Goal: Information Seeking & Learning: Check status

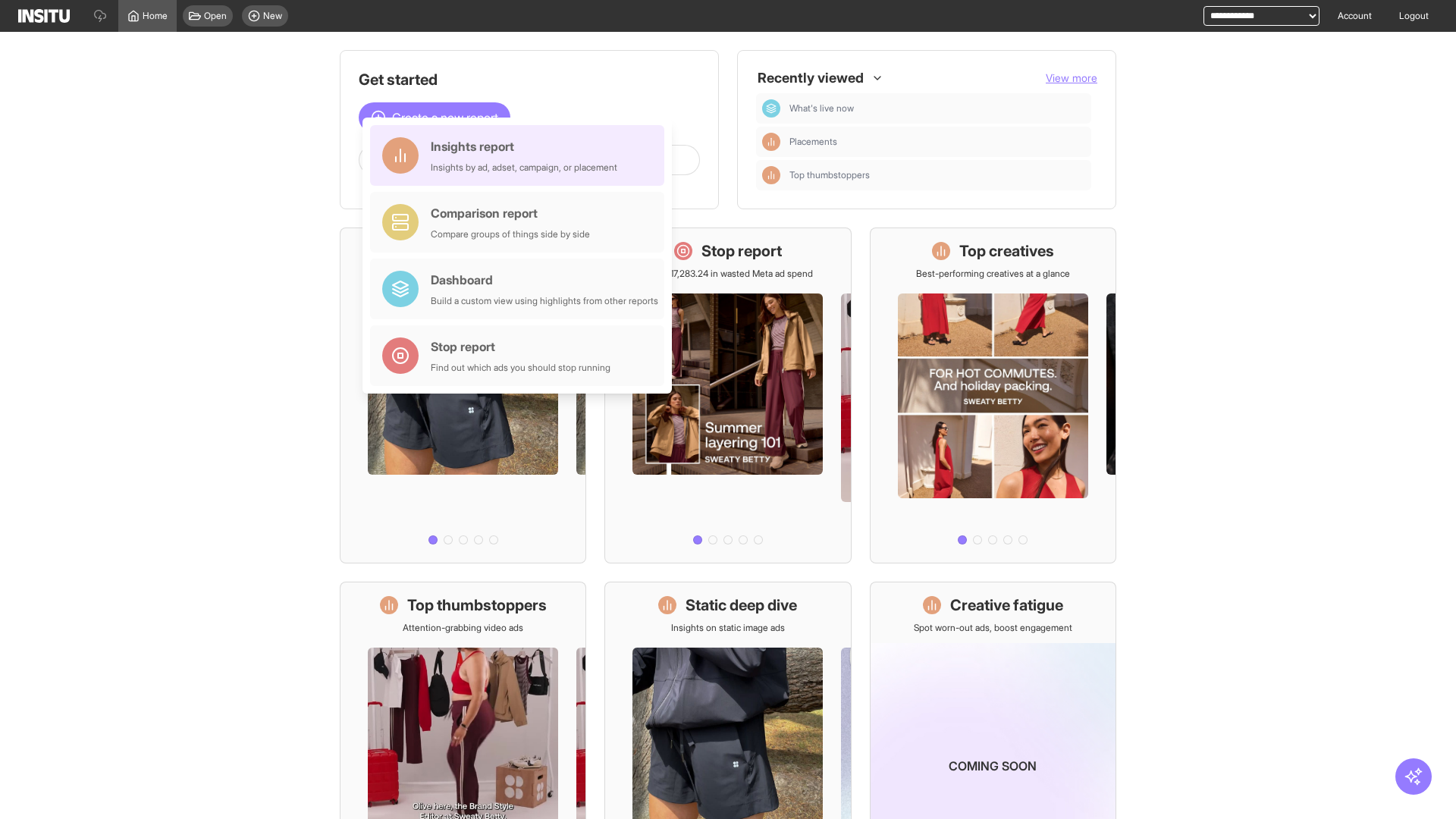
click at [521, 156] on div "Insights report Insights by ad, adset, campaign, or placement" at bounding box center [524, 155] width 186 height 36
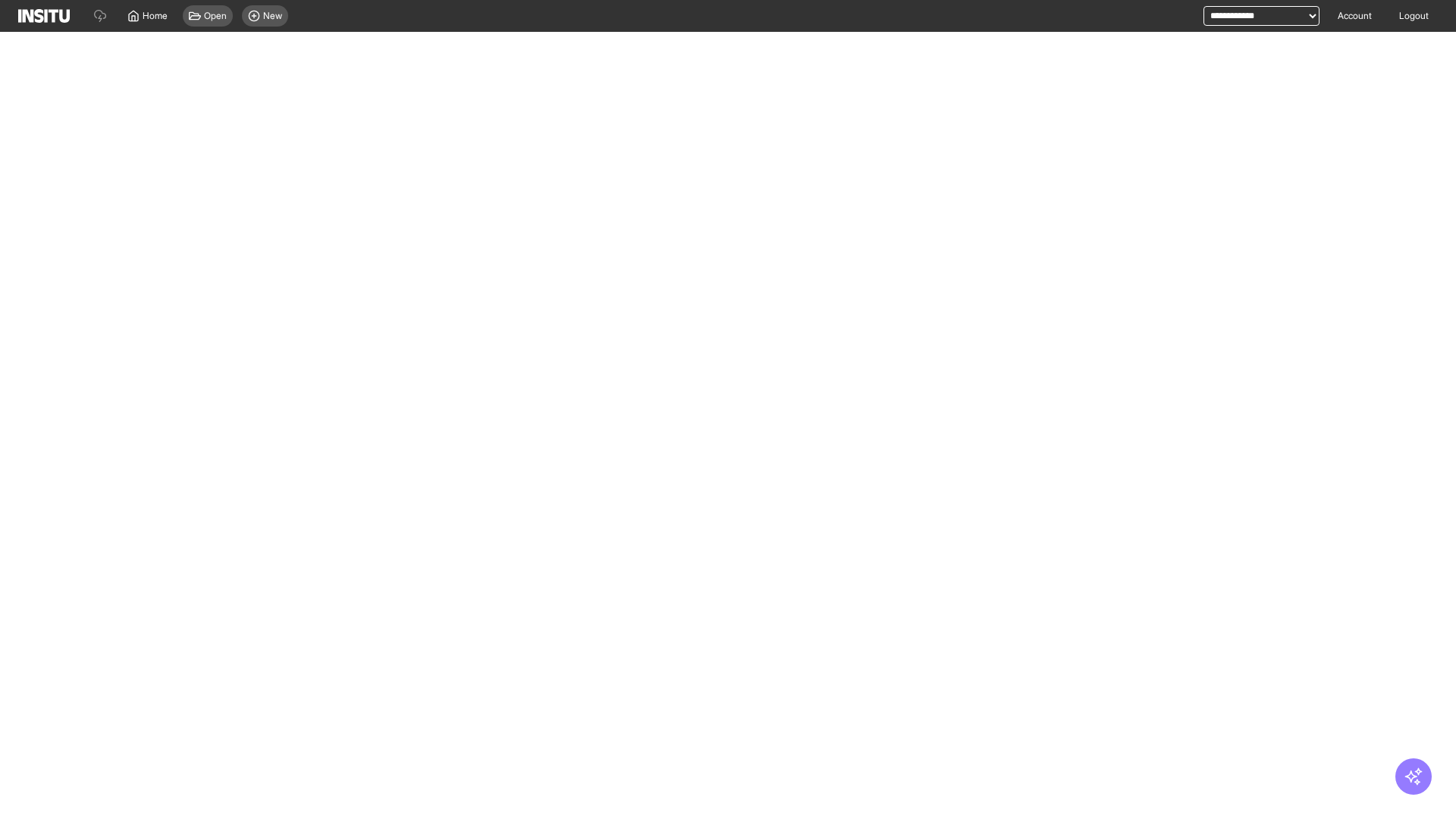
select select "**"
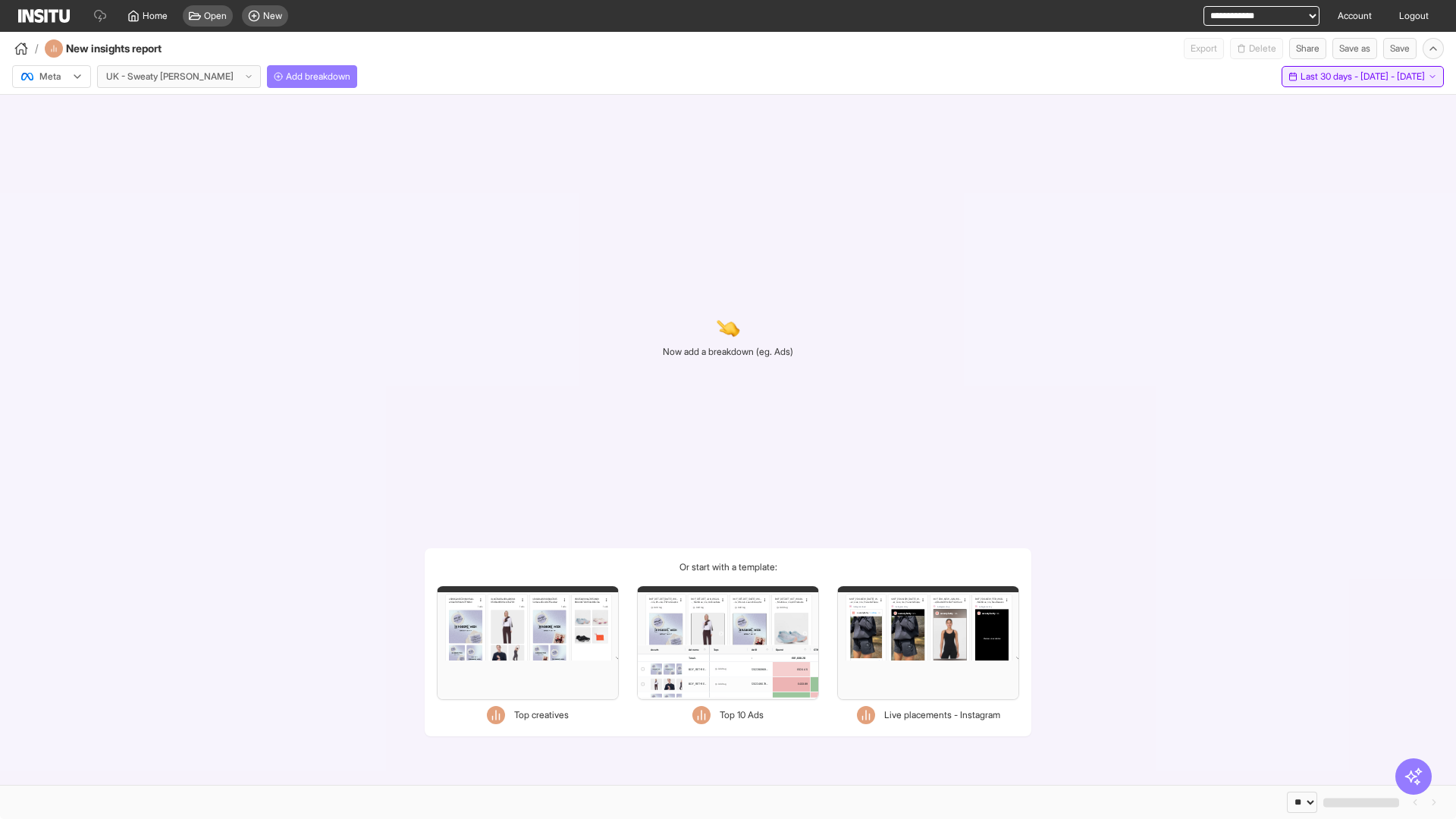
click at [1329, 76] on span "Last 30 days - [DATE] - [DATE]" at bounding box center [1362, 76] width 124 height 12
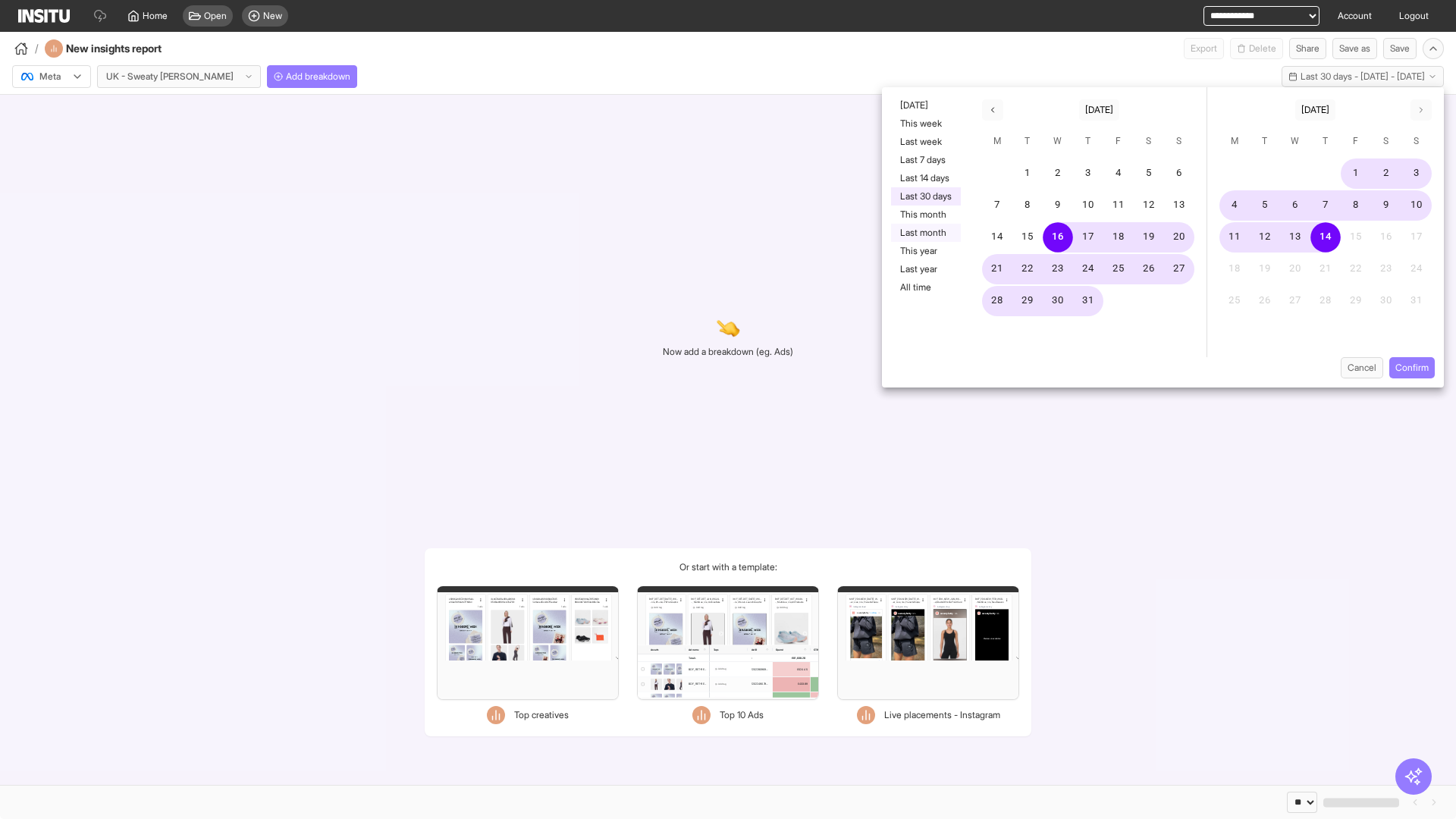
click at [924, 233] on button "Last month" at bounding box center [926, 232] width 70 height 18
